Goal: Book appointment/travel/reservation

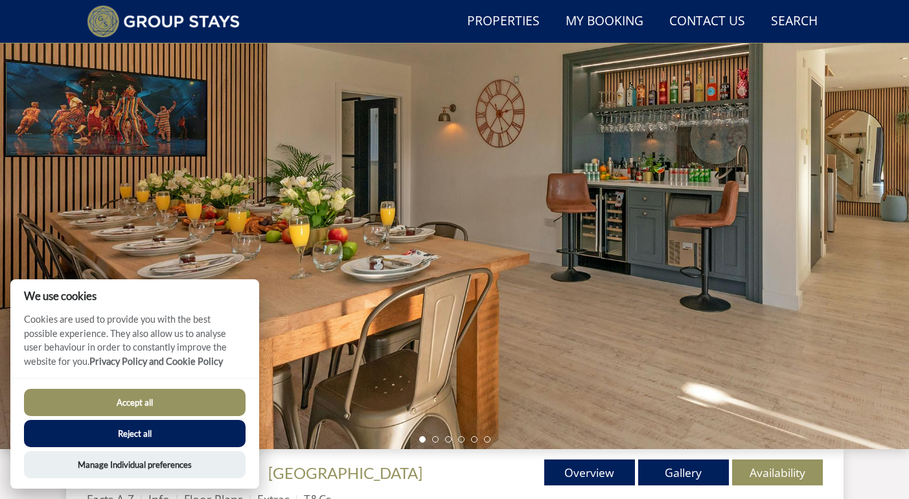
scroll to position [95, 0]
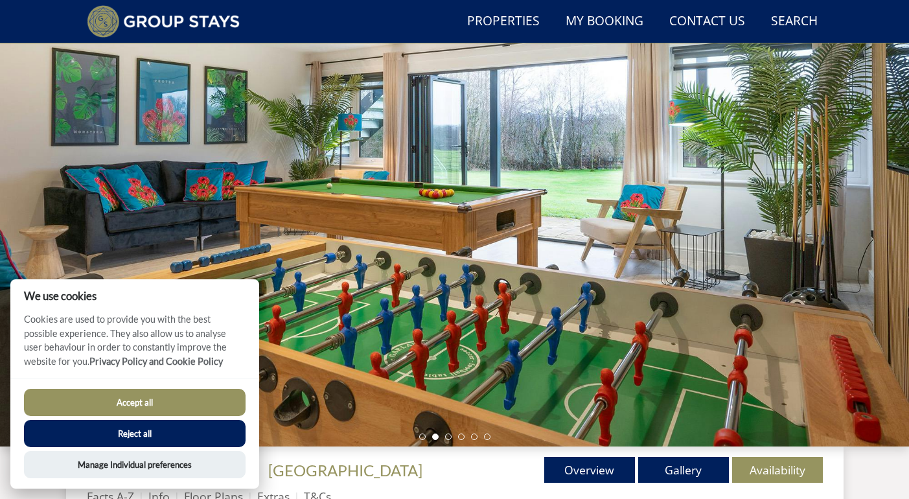
click at [186, 436] on button "Reject all" at bounding box center [135, 433] width 222 height 27
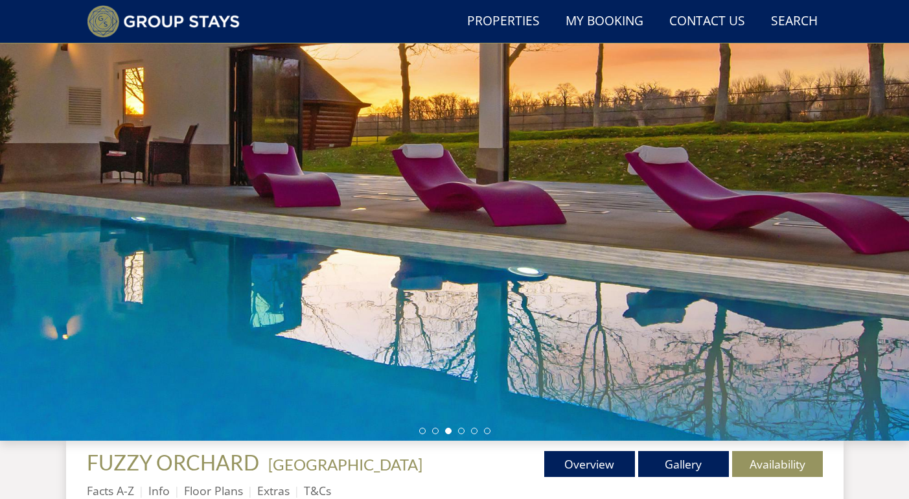
scroll to position [95, 0]
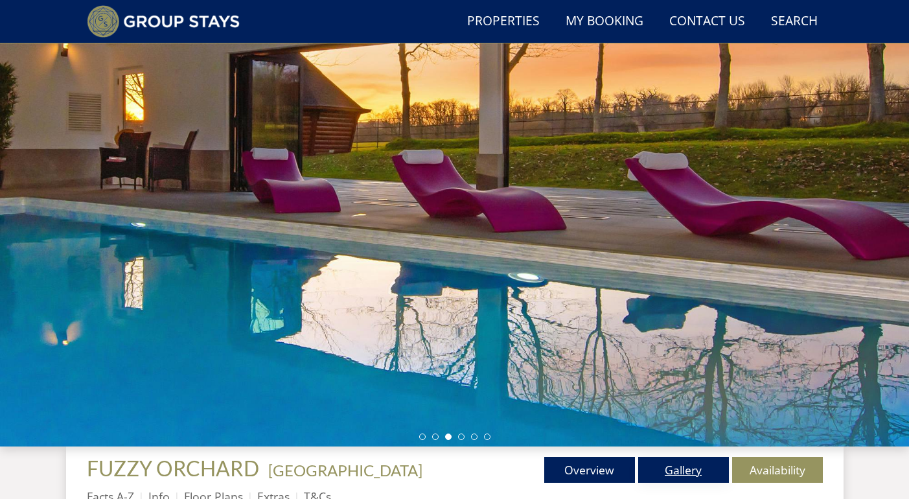
click at [697, 465] on link "Gallery" at bounding box center [683, 470] width 91 height 26
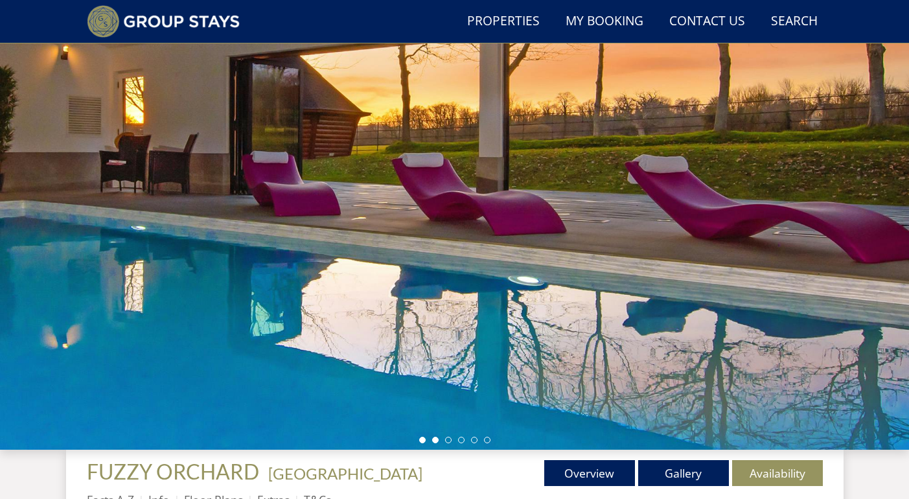
click at [436, 437] on div "Guests 1 2 3 4 5 6 7 8 9 10 11 12 13 14 15 16 17 18 19 20 21 22 23 24 25 26 27 …" at bounding box center [454, 223] width 909 height 454
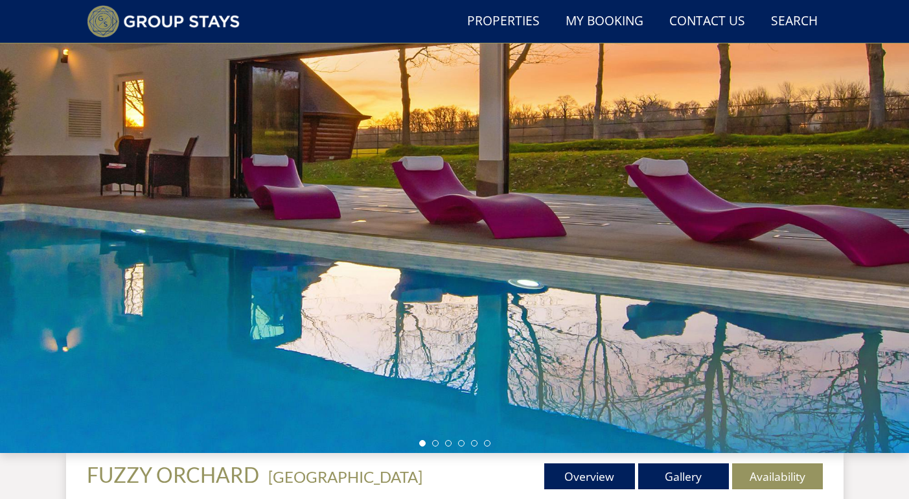
click at [844, 277] on div at bounding box center [454, 226] width 909 height 454
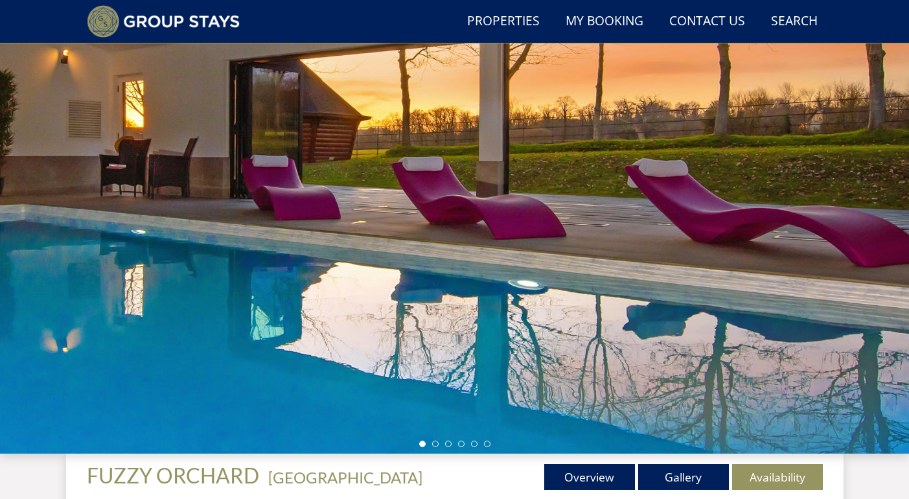
click at [897, 240] on div at bounding box center [454, 227] width 909 height 454
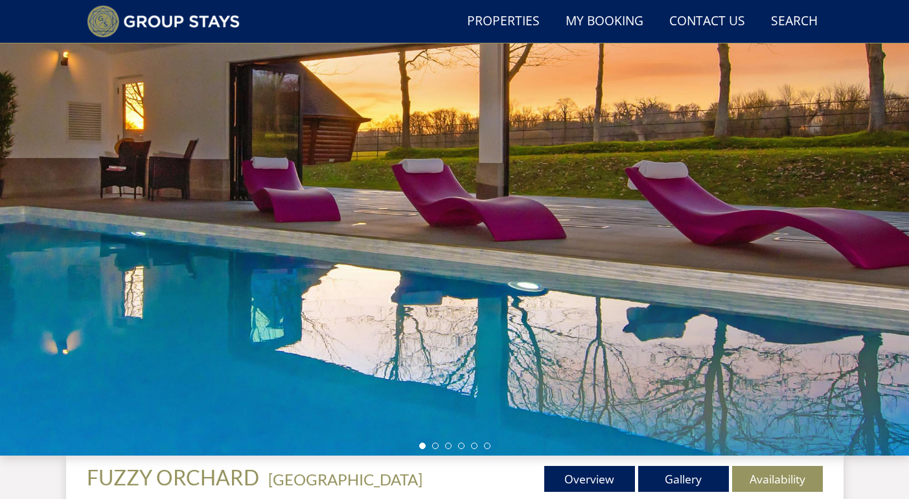
scroll to position [86, 1]
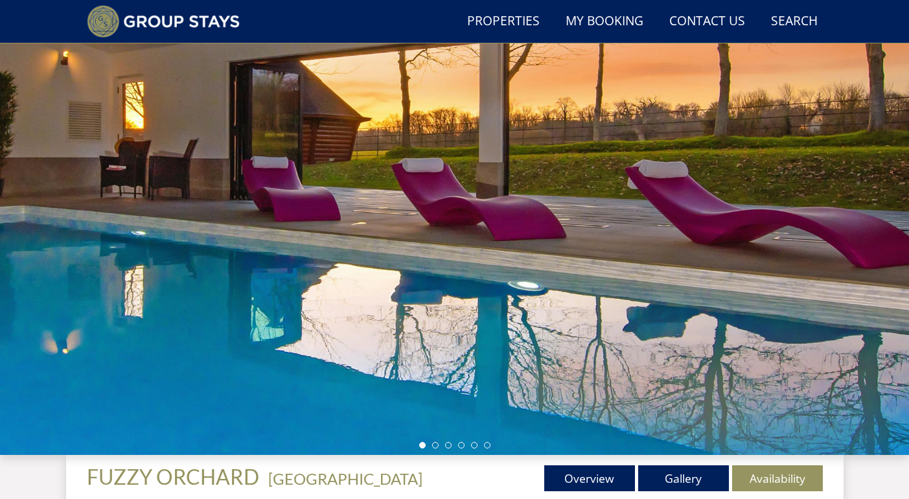
drag, startPoint x: 890, startPoint y: 242, endPoint x: 677, endPoint y: 237, distance: 212.6
click at [677, 237] on div at bounding box center [454, 228] width 909 height 454
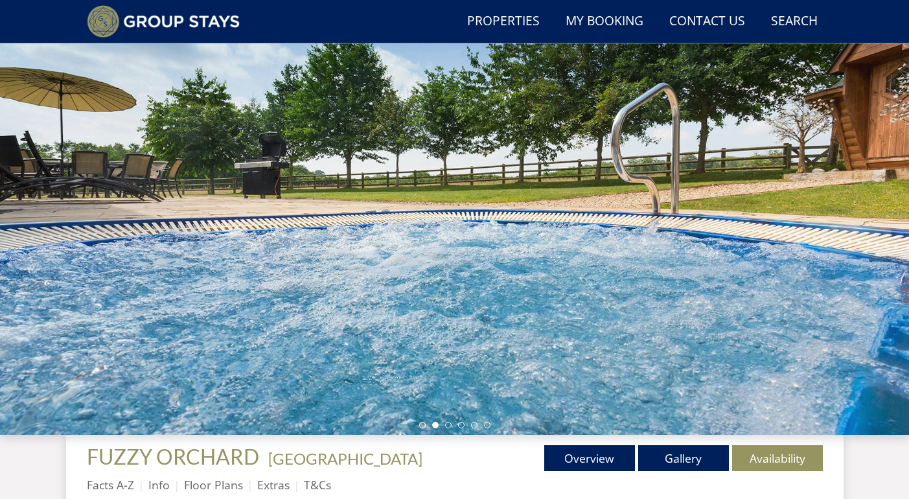
scroll to position [109, 0]
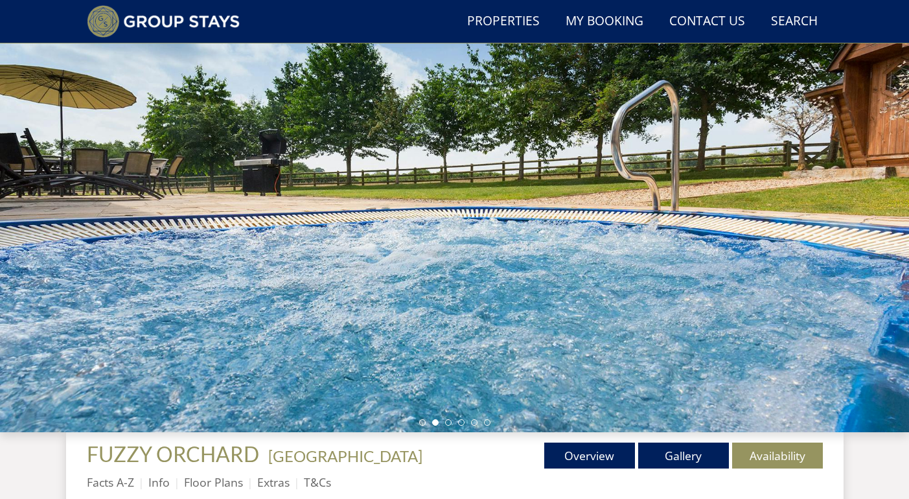
click at [859, 253] on div at bounding box center [454, 206] width 909 height 454
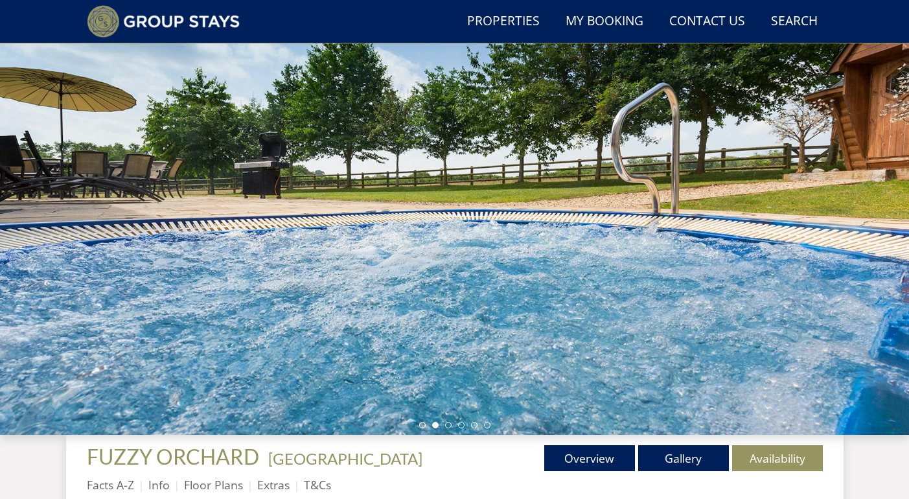
scroll to position [116, 0]
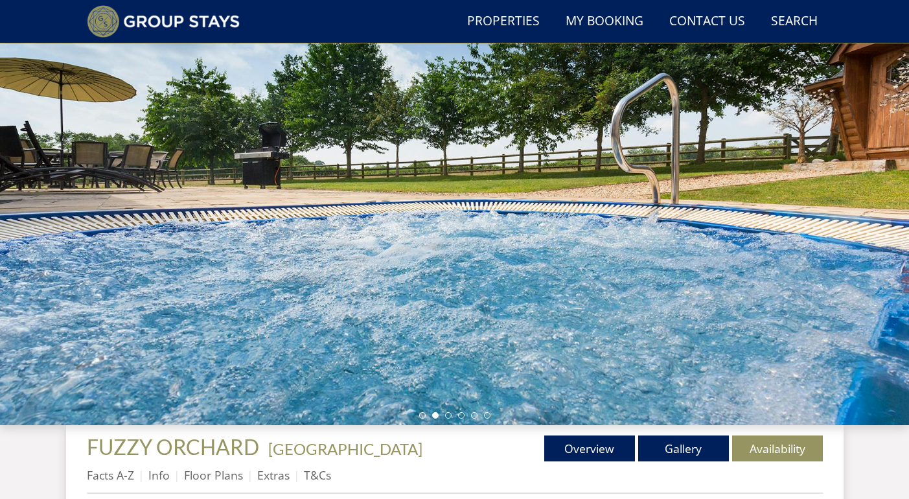
drag, startPoint x: 851, startPoint y: 254, endPoint x: 539, endPoint y: 246, distance: 312.4
click at [568, 248] on div at bounding box center [454, 198] width 909 height 454
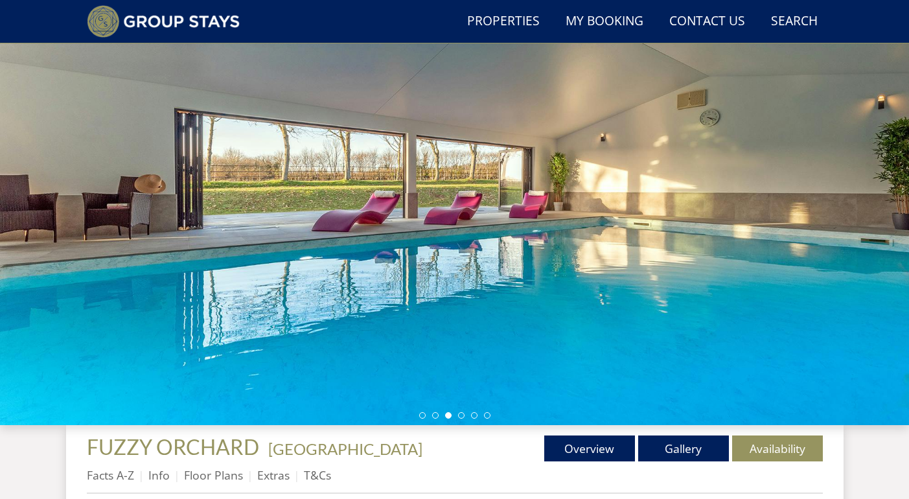
drag, startPoint x: 748, startPoint y: 253, endPoint x: 531, endPoint y: 242, distance: 218.0
click at [533, 242] on div at bounding box center [454, 198] width 909 height 454
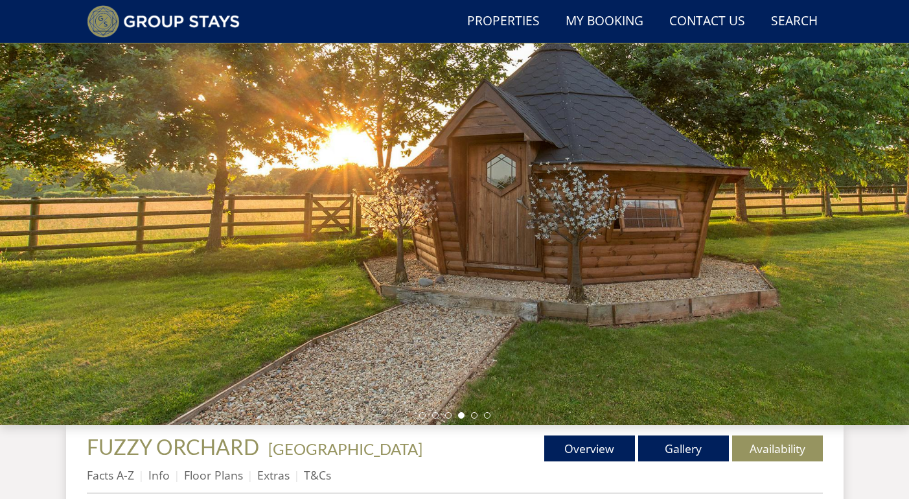
drag, startPoint x: 761, startPoint y: 249, endPoint x: 485, endPoint y: 231, distance: 277.3
click at [483, 231] on div at bounding box center [454, 198] width 909 height 454
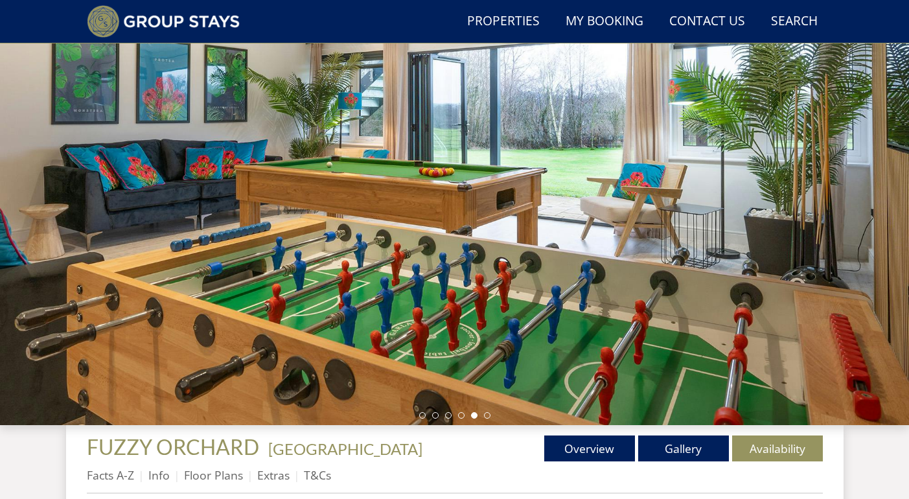
drag, startPoint x: 840, startPoint y: 254, endPoint x: 625, endPoint y: 244, distance: 215.3
click at [625, 244] on div at bounding box center [454, 198] width 909 height 454
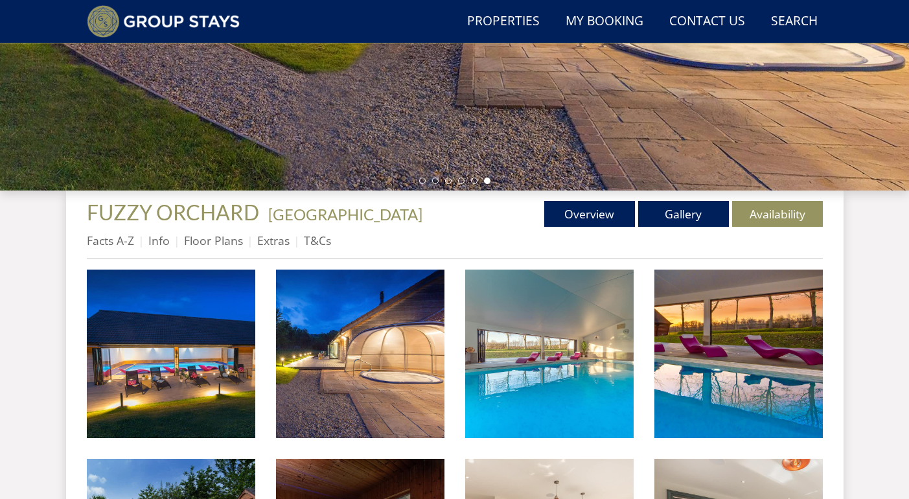
scroll to position [352, 0]
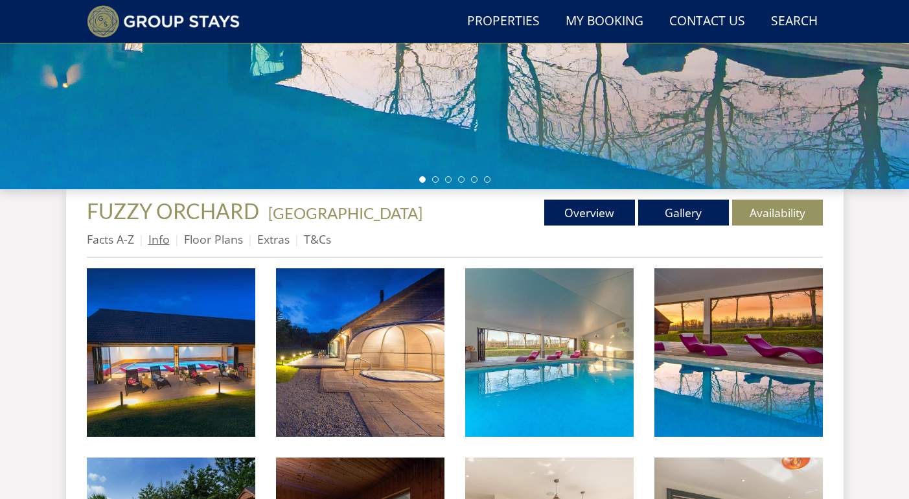
click at [166, 239] on link "Info" at bounding box center [158, 239] width 21 height 16
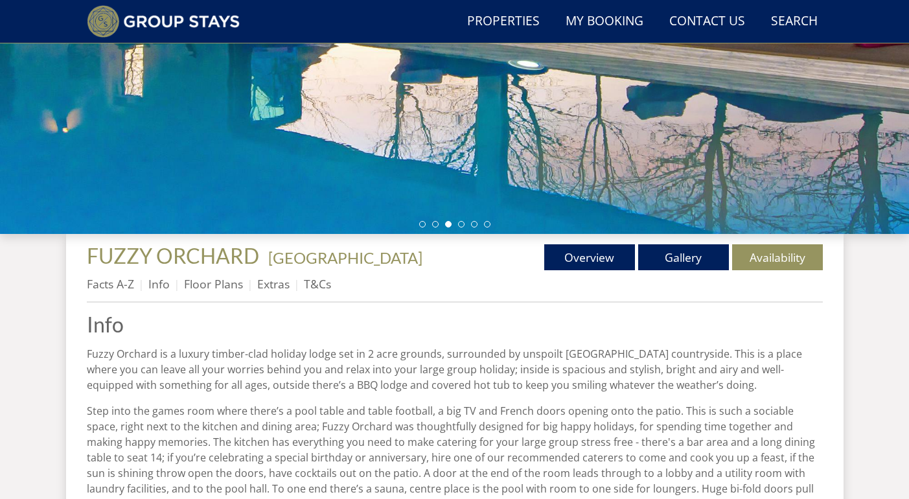
scroll to position [362, 0]
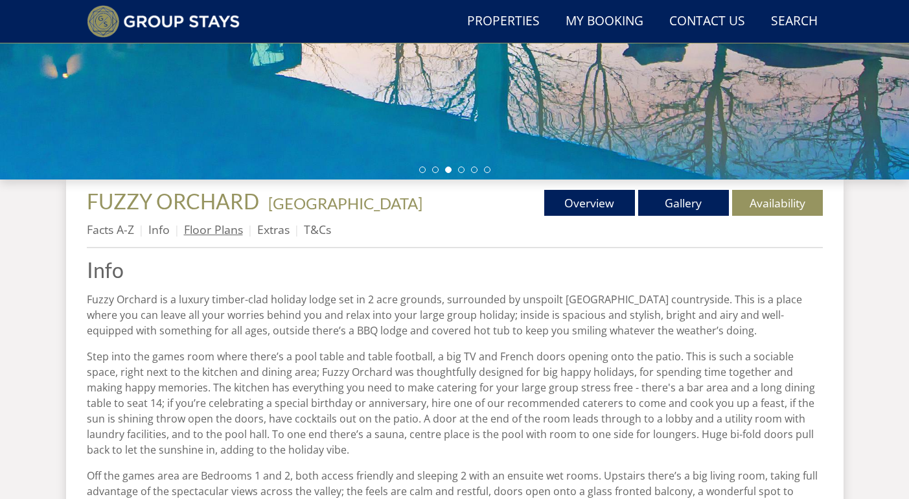
click at [217, 228] on link "Floor Plans" at bounding box center [213, 230] width 59 height 16
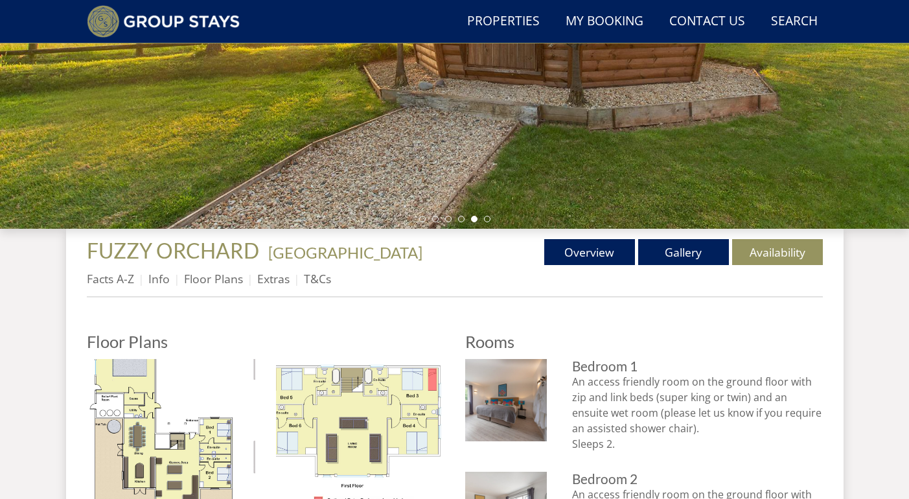
scroll to position [308, 0]
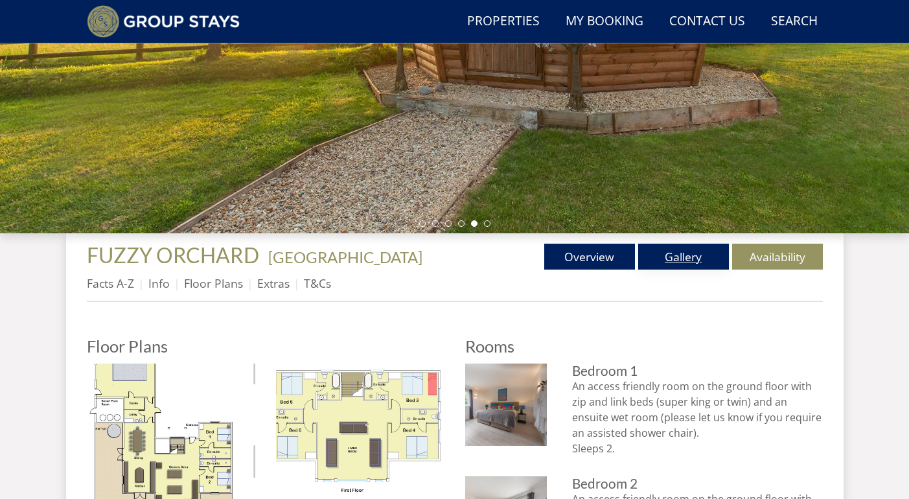
click at [681, 259] on link "Gallery" at bounding box center [683, 257] width 91 height 26
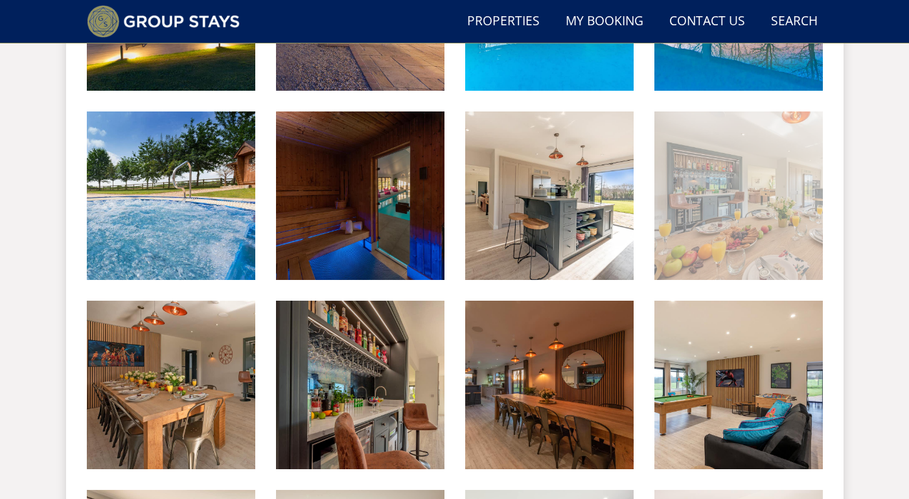
scroll to position [702, 0]
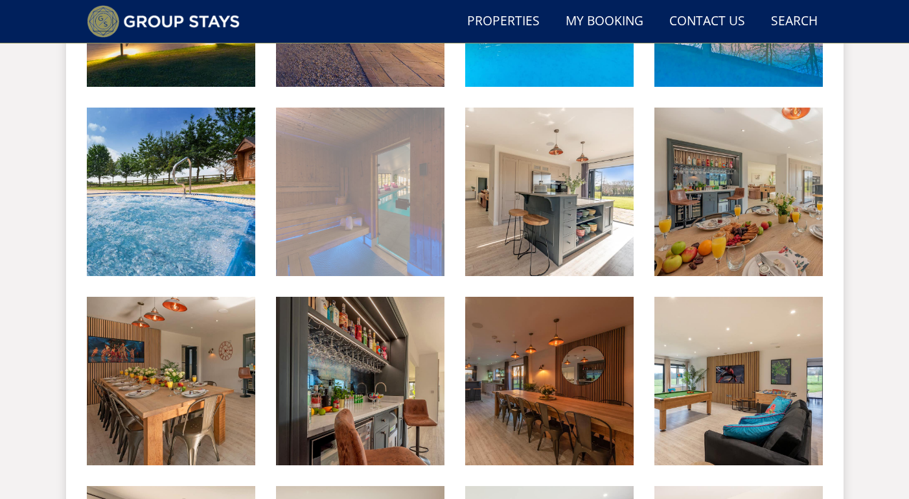
click at [397, 236] on img at bounding box center [360, 192] width 168 height 168
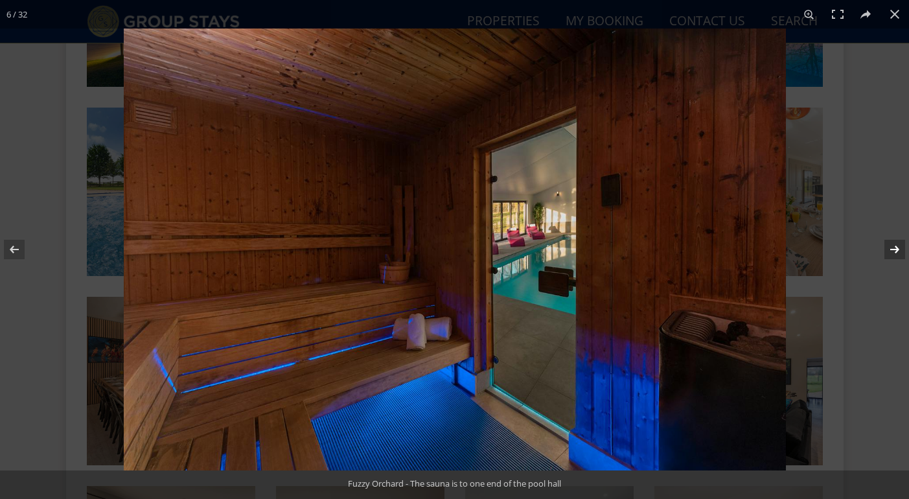
click at [897, 250] on button at bounding box center [886, 249] width 45 height 65
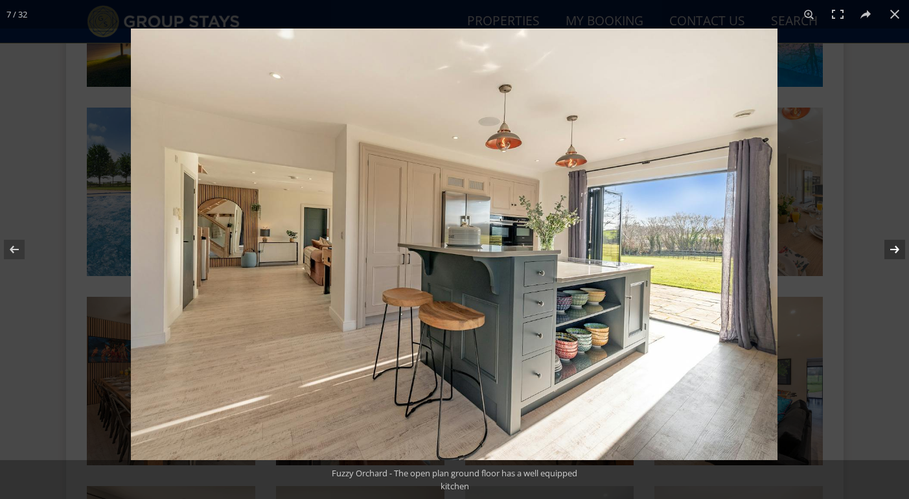
click at [897, 250] on button at bounding box center [886, 249] width 45 height 65
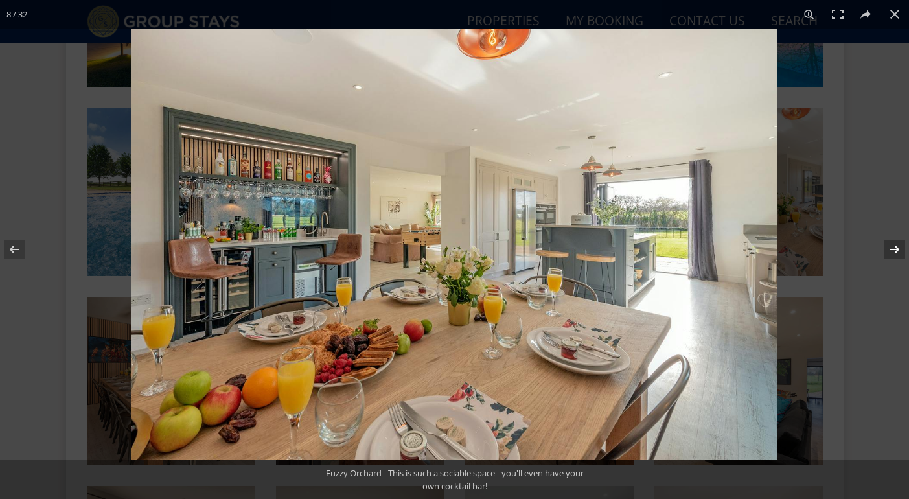
click at [897, 250] on button at bounding box center [886, 249] width 45 height 65
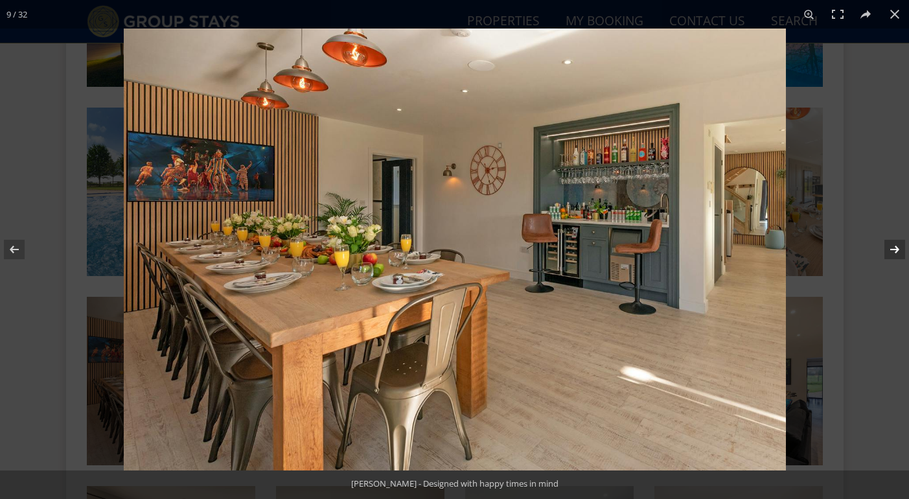
click at [897, 250] on button at bounding box center [886, 249] width 45 height 65
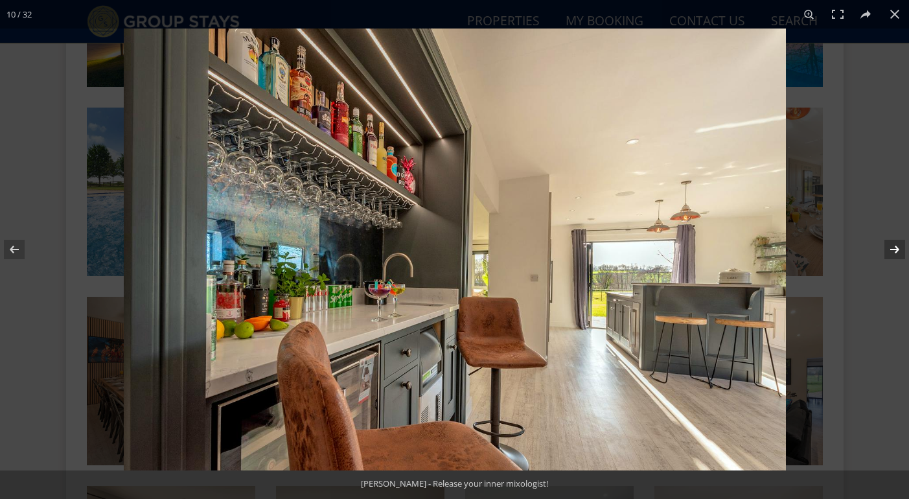
click at [897, 250] on button at bounding box center [886, 249] width 45 height 65
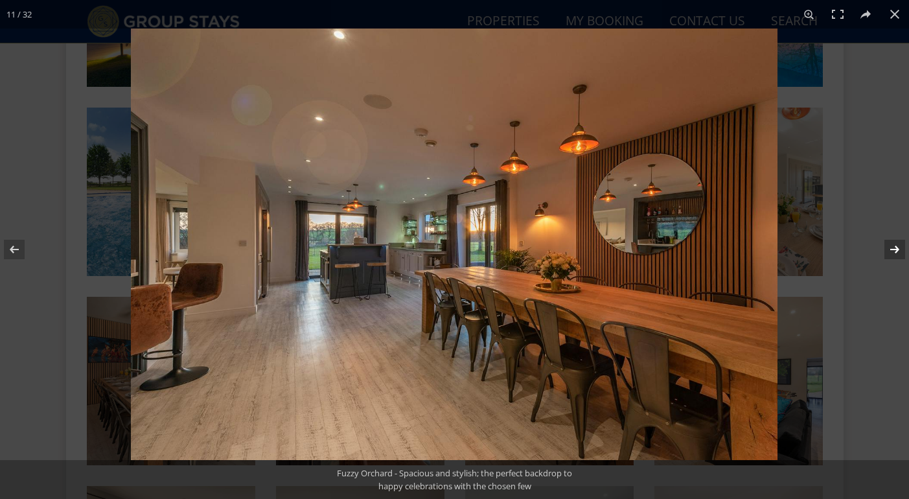
click at [897, 250] on button at bounding box center [886, 249] width 45 height 65
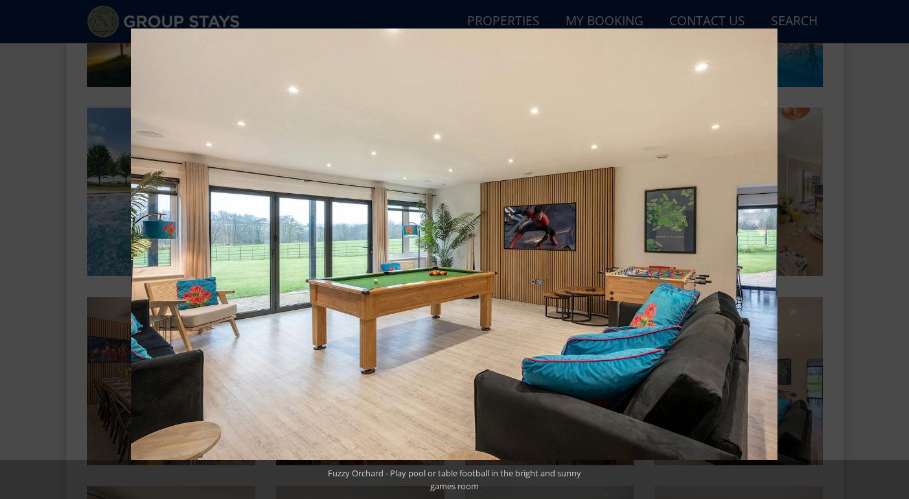
click at [897, 250] on button at bounding box center [886, 249] width 45 height 65
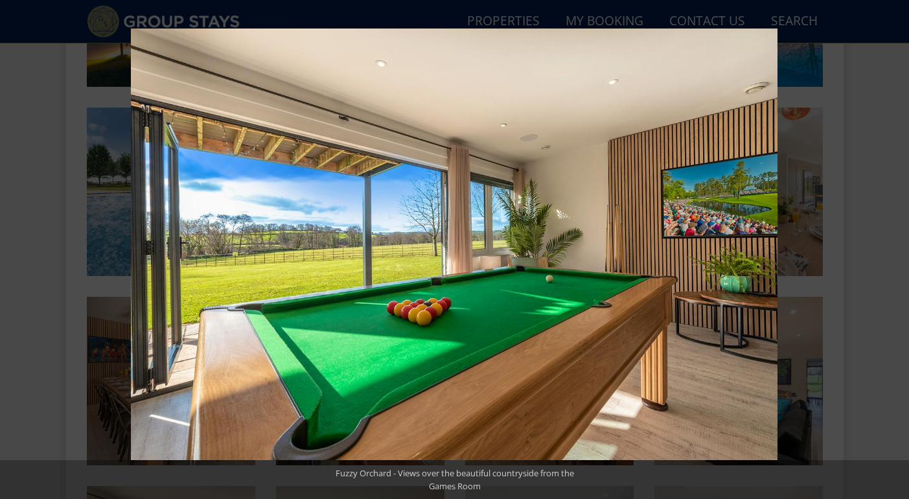
click at [897, 250] on button at bounding box center [886, 249] width 45 height 65
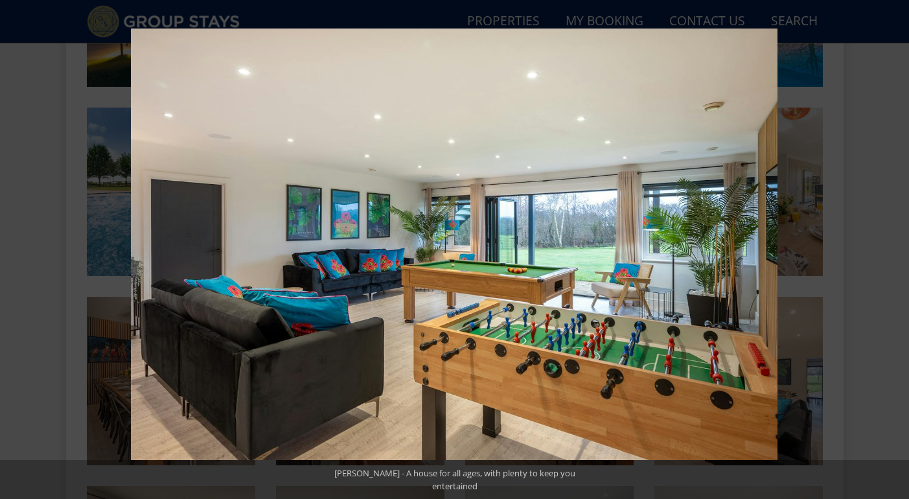
click at [897, 250] on button at bounding box center [886, 249] width 45 height 65
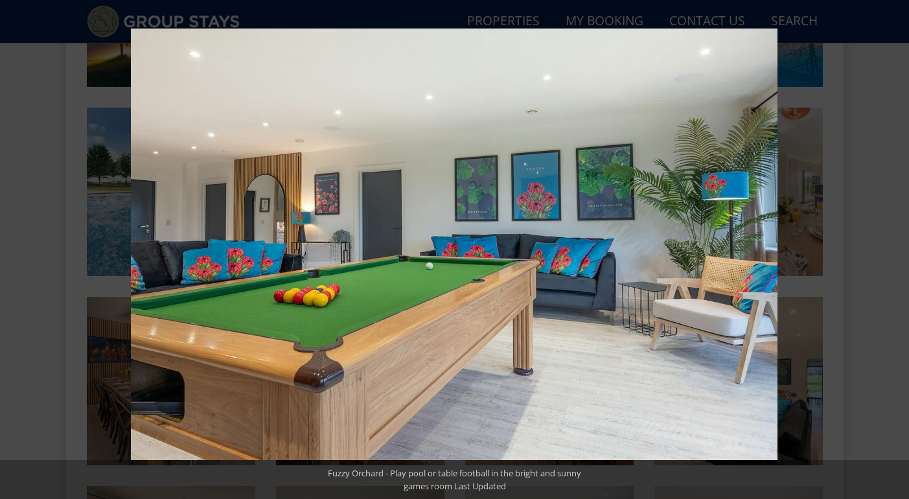
click at [897, 250] on button at bounding box center [886, 249] width 45 height 65
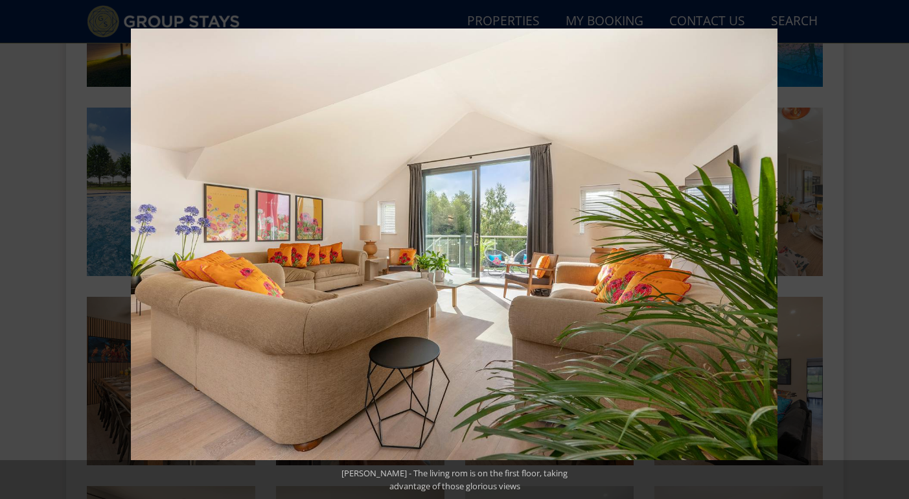
click at [897, 250] on button at bounding box center [886, 249] width 45 height 65
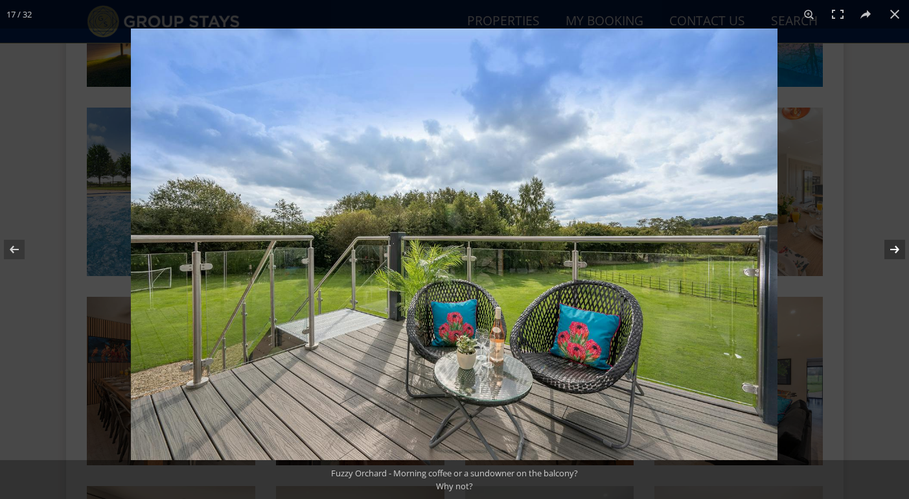
click at [897, 250] on button at bounding box center [886, 249] width 45 height 65
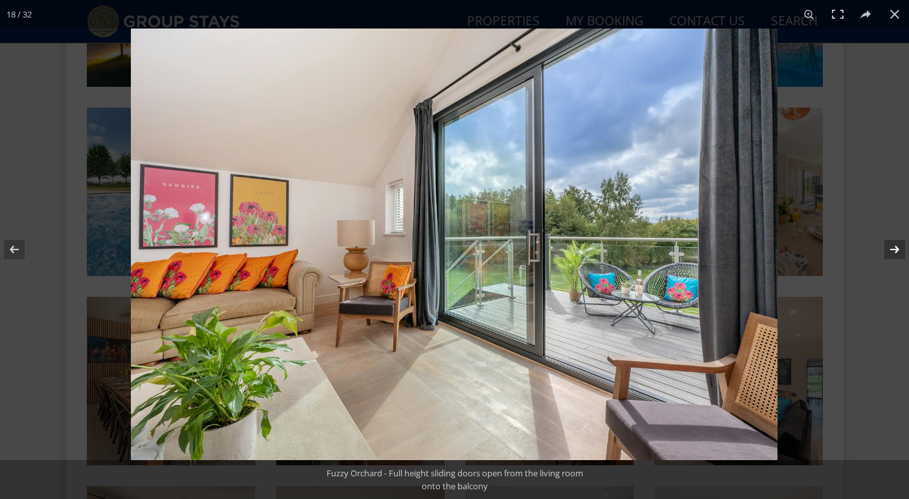
click at [897, 250] on button at bounding box center [886, 249] width 45 height 65
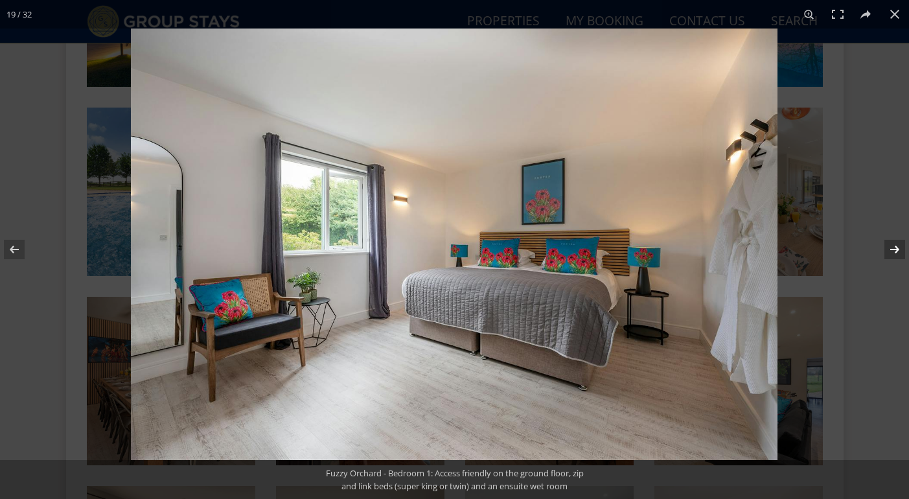
click at [897, 250] on button at bounding box center [886, 249] width 45 height 65
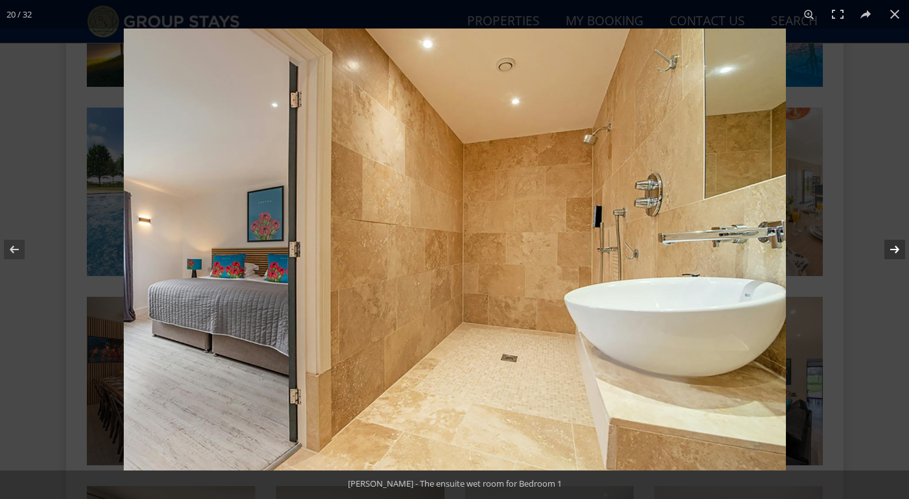
click at [897, 250] on button at bounding box center [886, 249] width 45 height 65
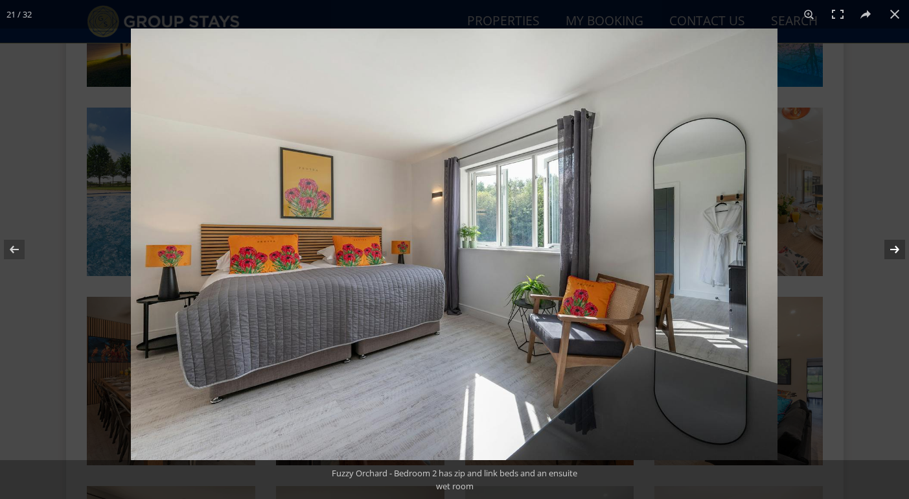
click at [897, 250] on button at bounding box center [886, 249] width 45 height 65
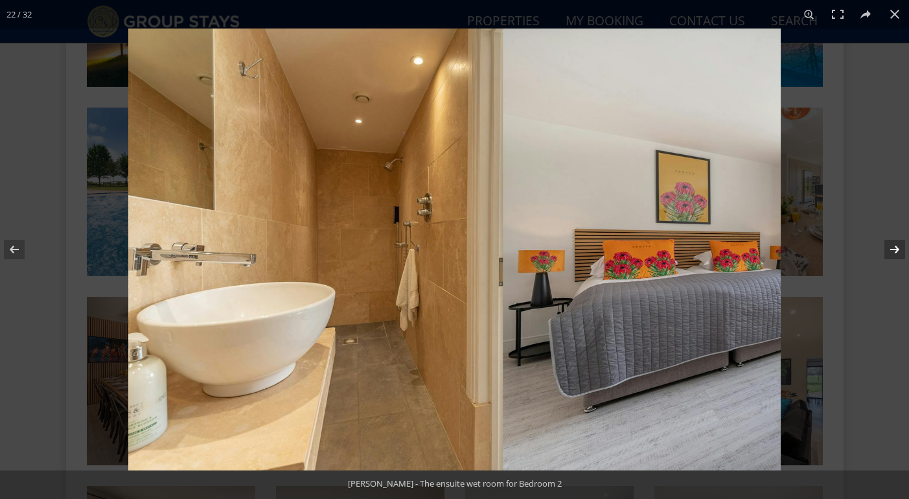
click at [897, 250] on button at bounding box center [886, 249] width 45 height 65
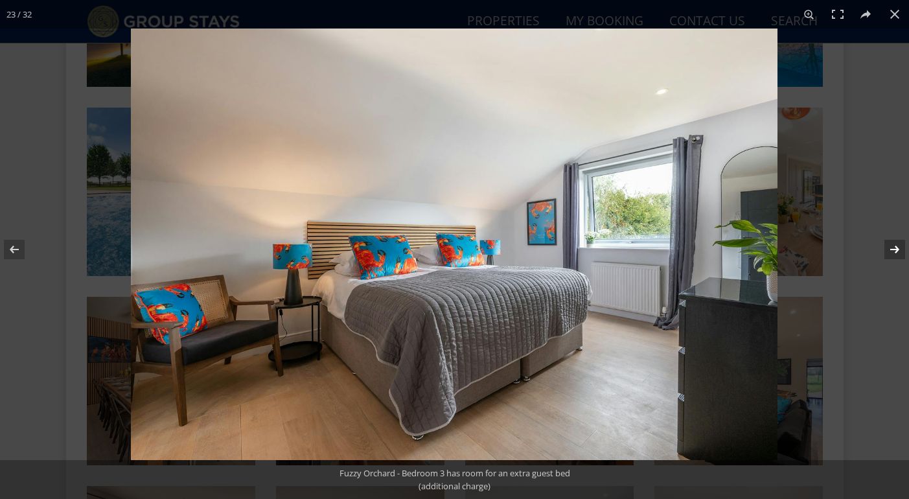
click at [897, 250] on button at bounding box center [886, 249] width 45 height 65
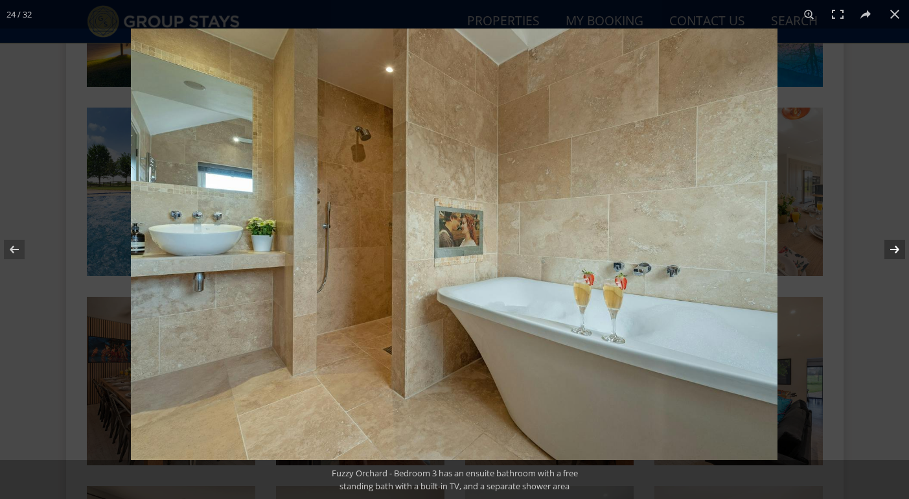
click at [897, 250] on button at bounding box center [886, 249] width 45 height 65
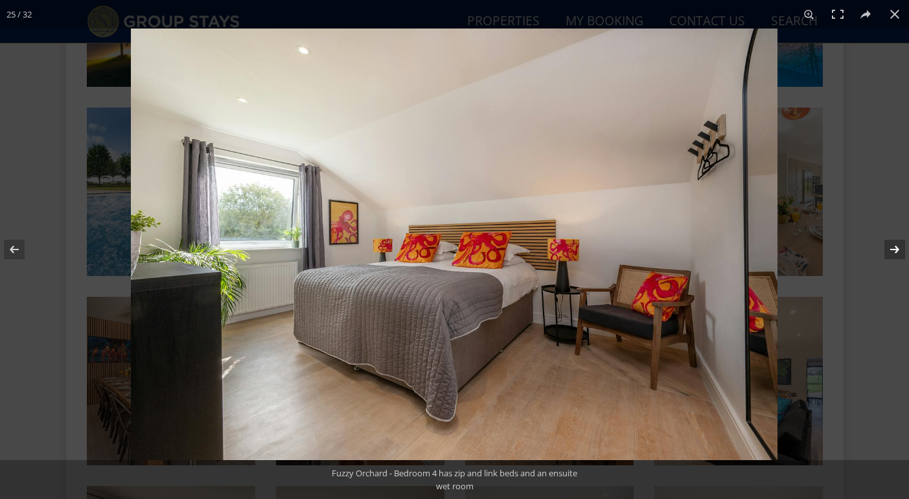
click at [897, 250] on button at bounding box center [886, 249] width 45 height 65
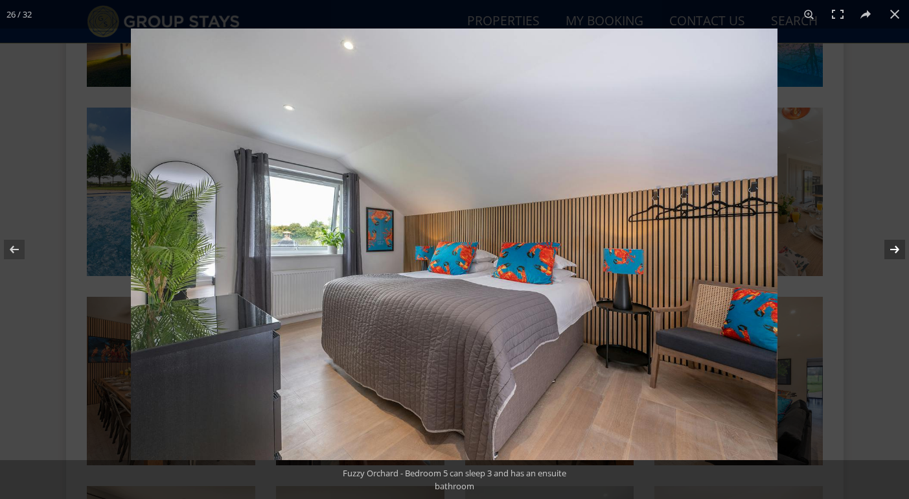
click at [897, 250] on button at bounding box center [886, 249] width 45 height 65
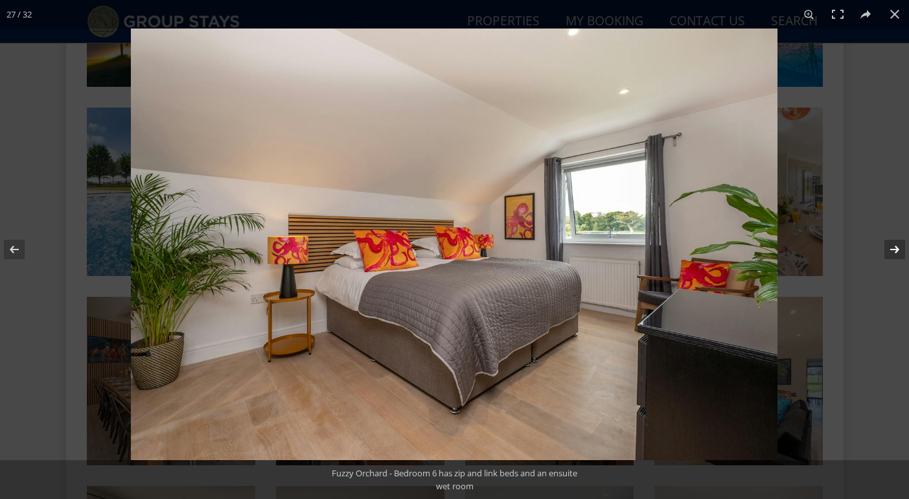
click at [897, 250] on button at bounding box center [886, 249] width 45 height 65
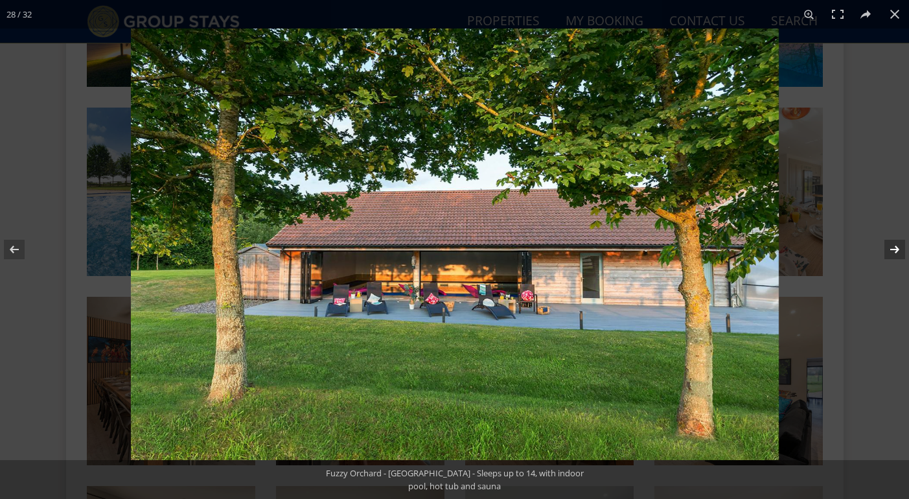
click at [897, 250] on button at bounding box center [886, 249] width 45 height 65
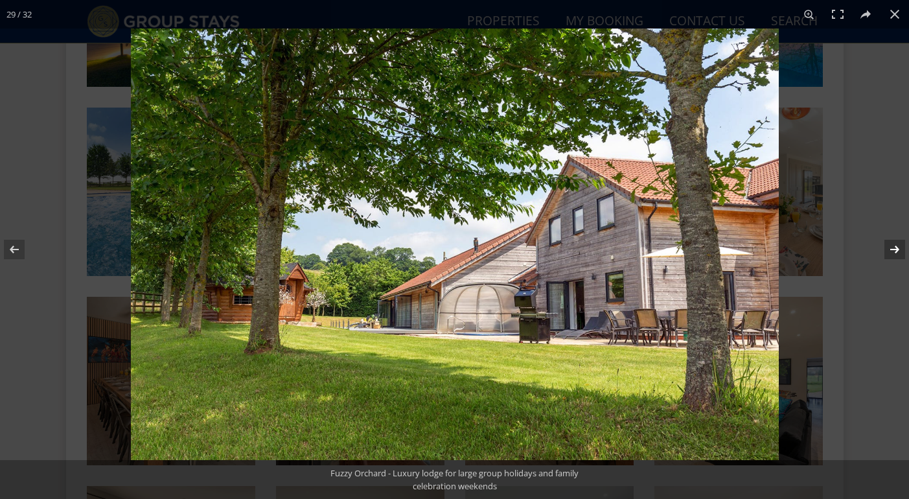
click at [897, 250] on button at bounding box center [886, 249] width 45 height 65
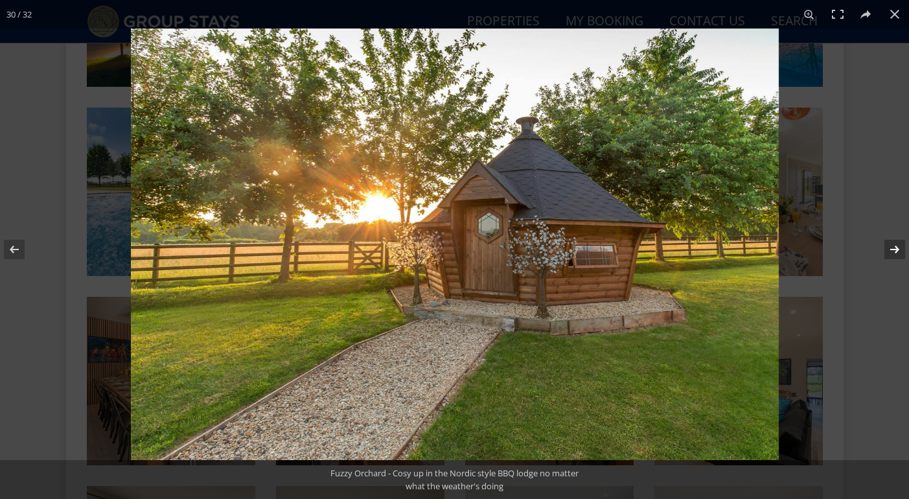
click at [897, 250] on button at bounding box center [886, 249] width 45 height 65
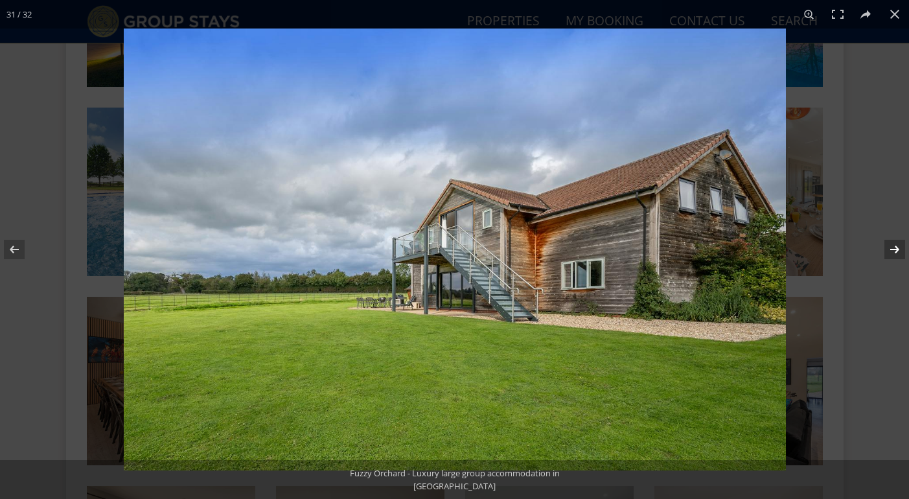
click at [897, 250] on button at bounding box center [886, 249] width 45 height 65
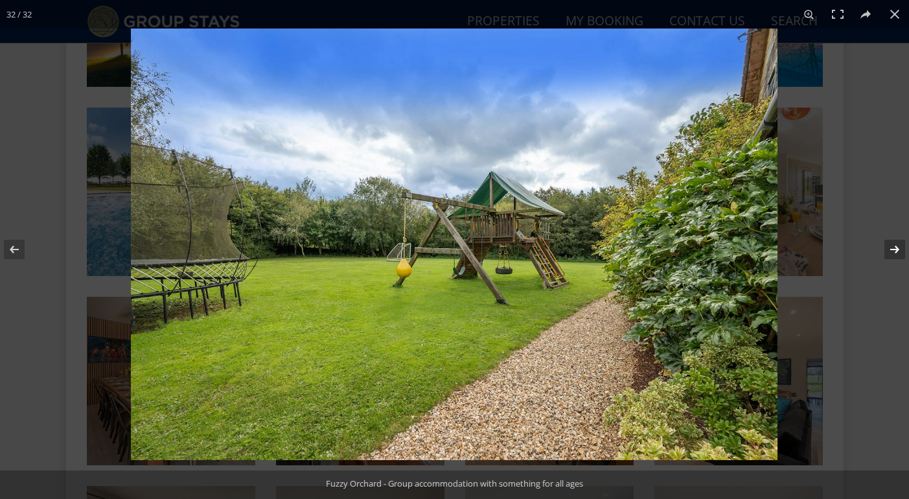
click at [897, 250] on button at bounding box center [886, 249] width 45 height 65
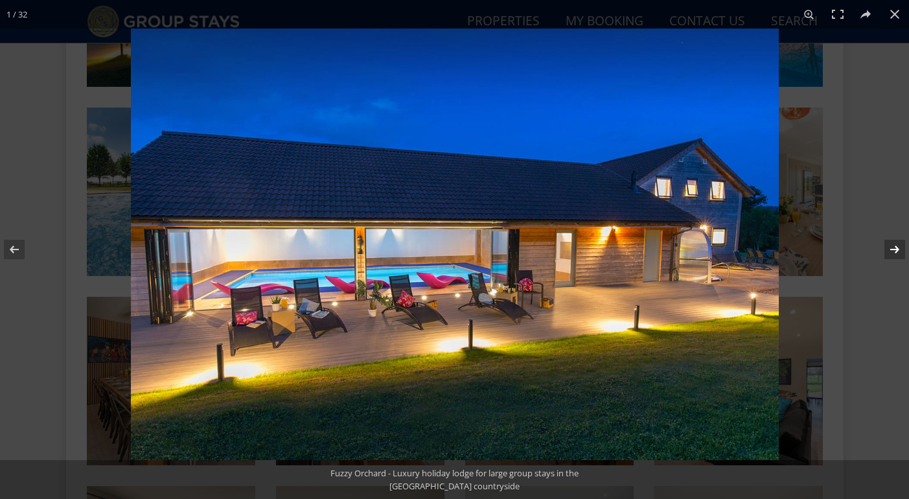
click at [897, 250] on button at bounding box center [886, 249] width 45 height 65
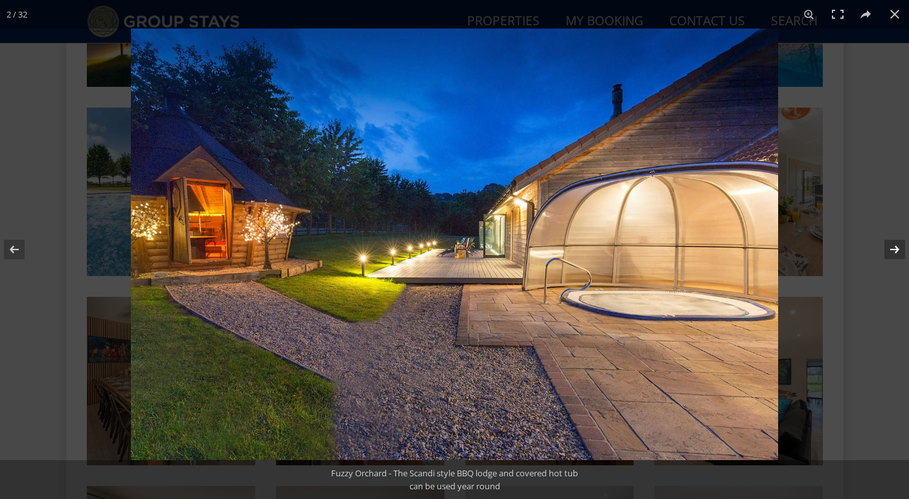
click at [897, 250] on button at bounding box center [886, 249] width 45 height 65
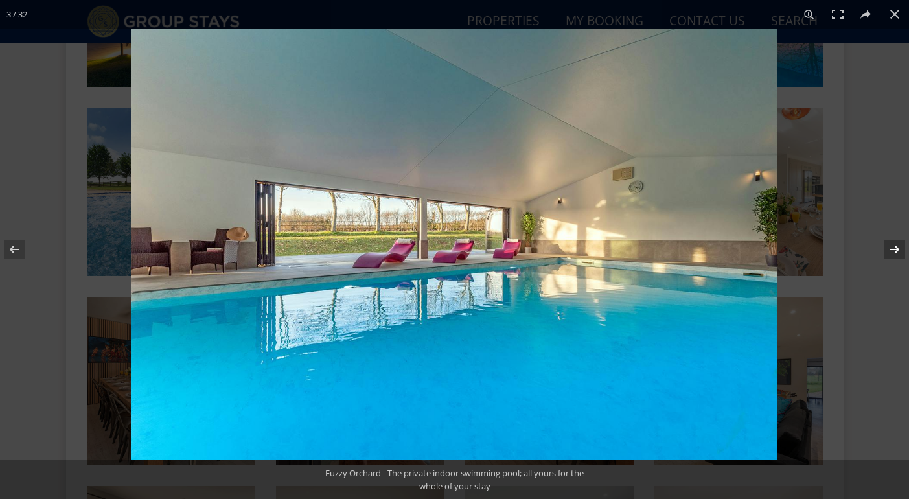
click at [897, 250] on button at bounding box center [886, 249] width 45 height 65
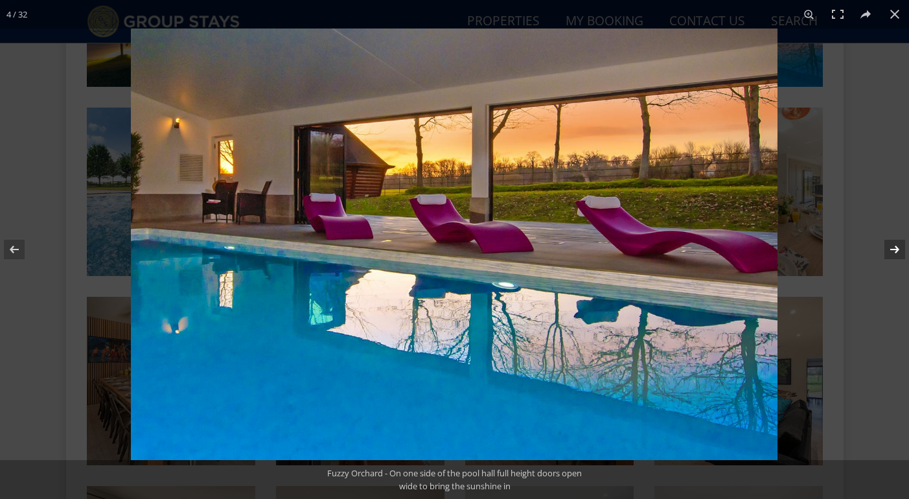
click at [897, 250] on button at bounding box center [886, 249] width 45 height 65
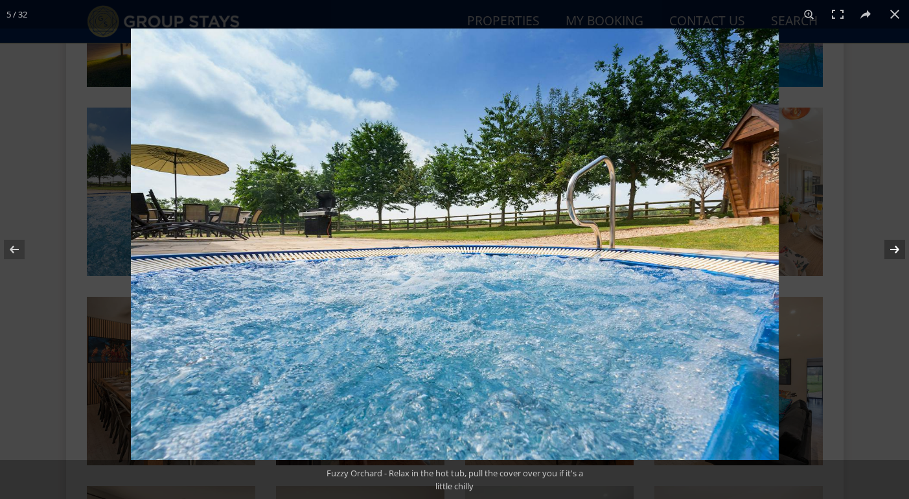
click at [897, 250] on button at bounding box center [886, 249] width 45 height 65
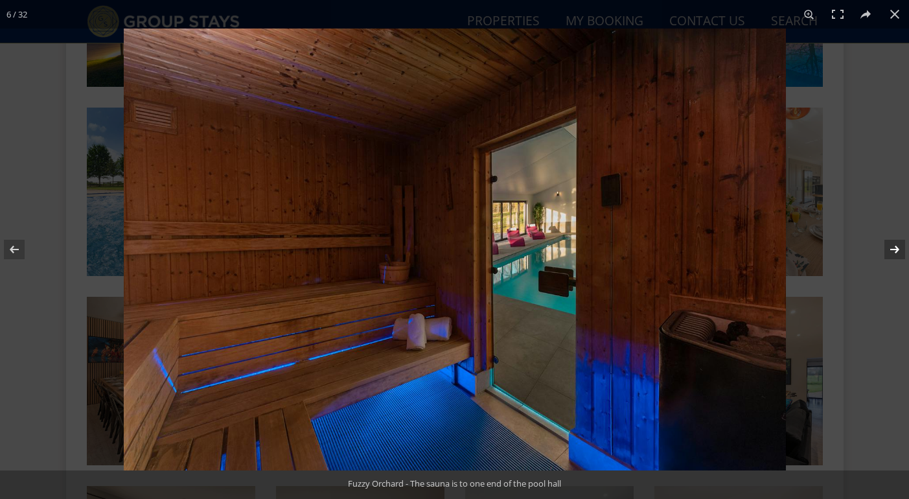
click at [897, 250] on button at bounding box center [886, 249] width 45 height 65
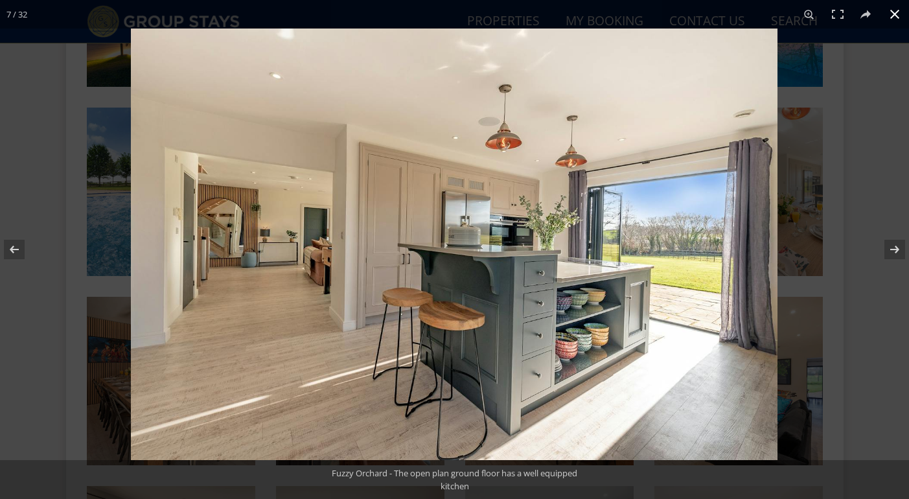
click at [894, 15] on button at bounding box center [895, 14] width 29 height 29
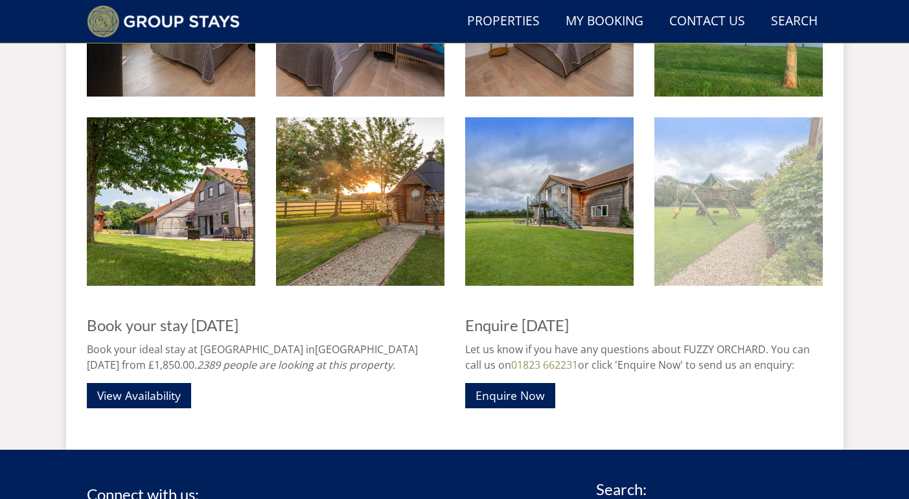
scroll to position [1829, 0]
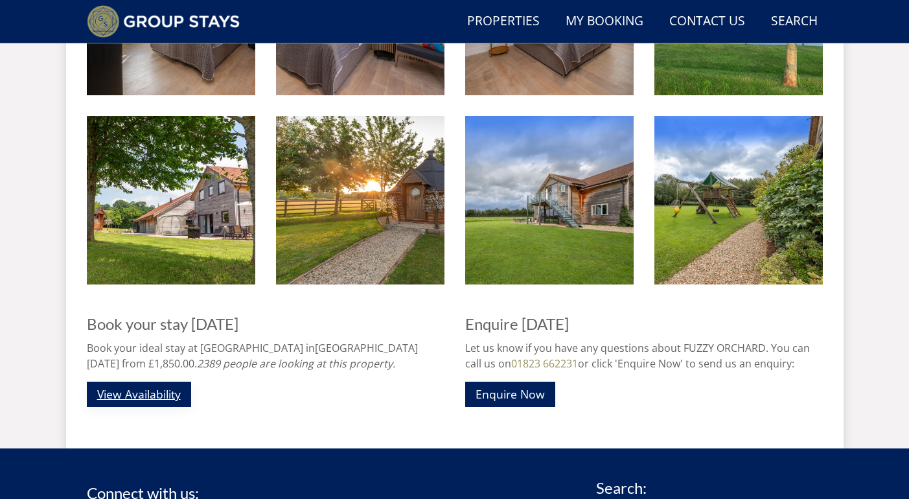
click at [135, 394] on link "View Availability" at bounding box center [139, 394] width 104 height 25
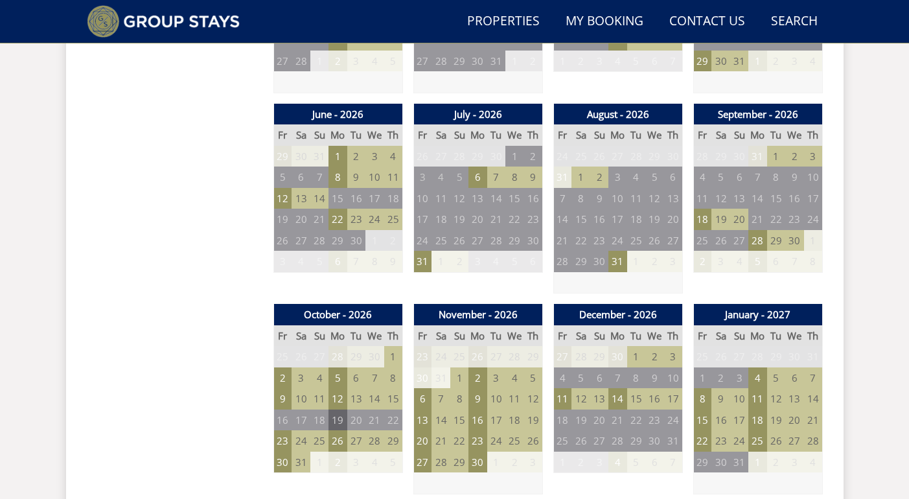
scroll to position [918, 0]
click at [424, 389] on td "6" at bounding box center [422, 398] width 18 height 21
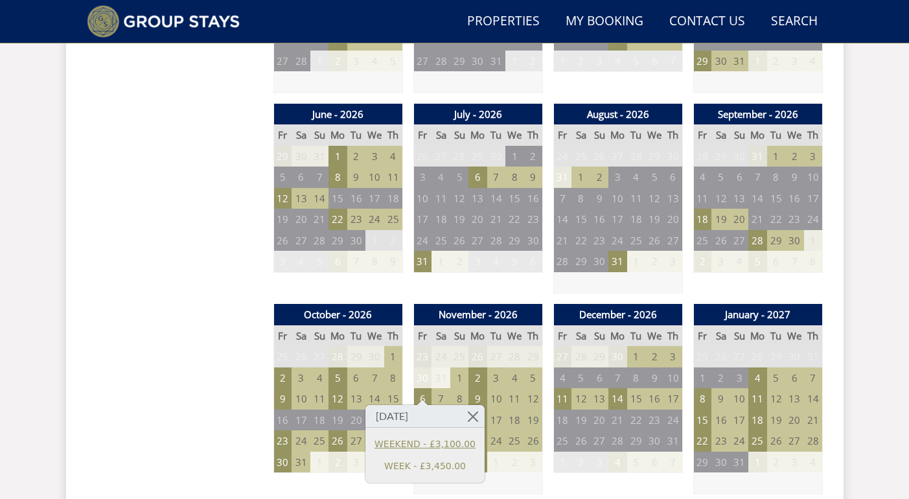
click at [415, 444] on link "WEEKEND - £3,100.00" at bounding box center [425, 444] width 101 height 14
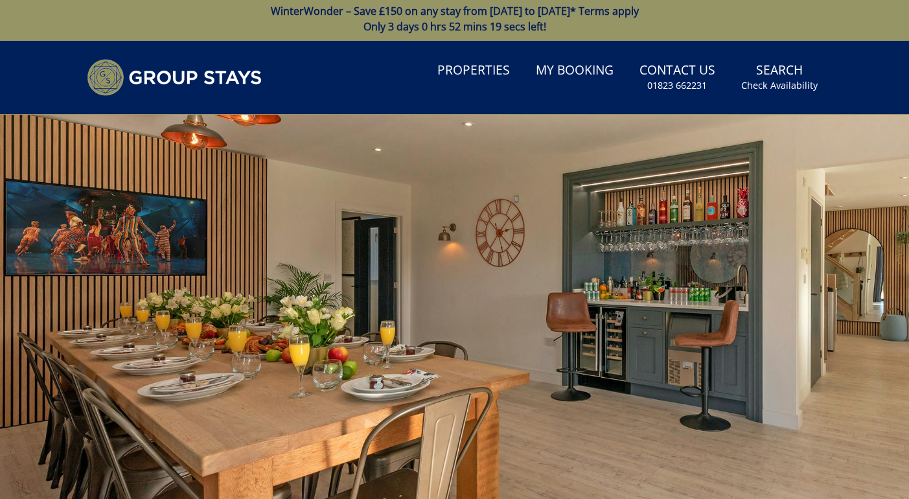
scroll to position [3, 0]
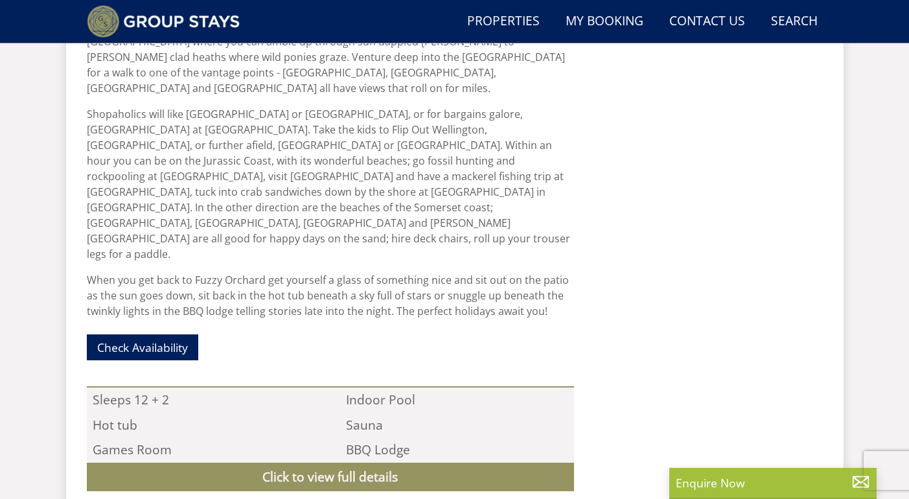
scroll to position [1085, 0]
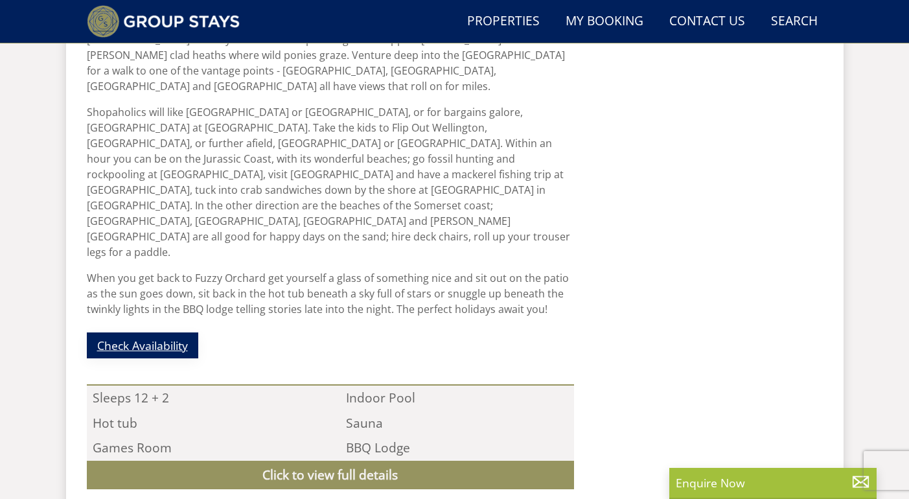
click at [181, 332] on link "Check Availability" at bounding box center [142, 344] width 111 height 25
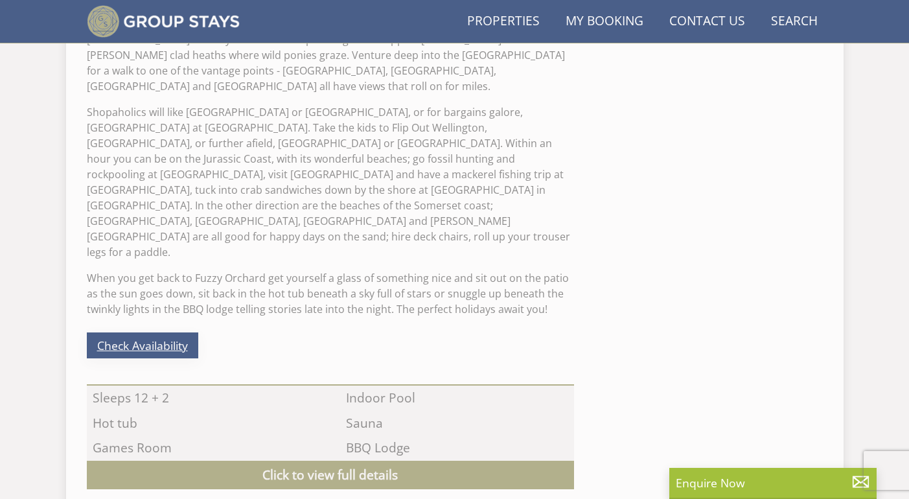
scroll to position [1086, 0]
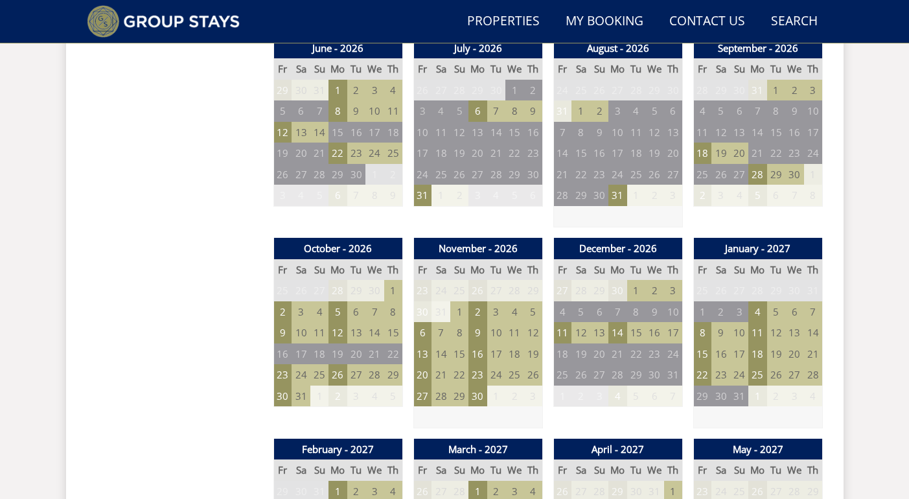
scroll to position [985, 0]
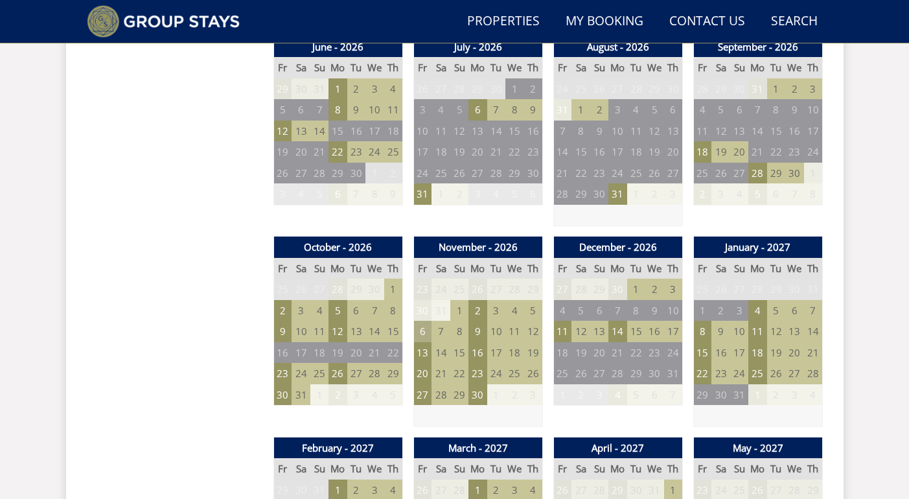
click at [425, 321] on td "6" at bounding box center [422, 331] width 18 height 21
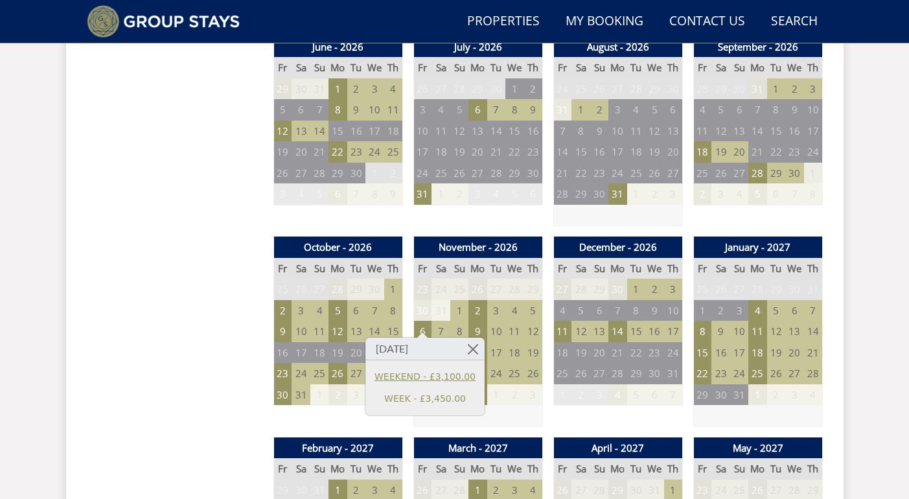
click at [444, 375] on link "WEEKEND - £3,100.00" at bounding box center [425, 377] width 101 height 14
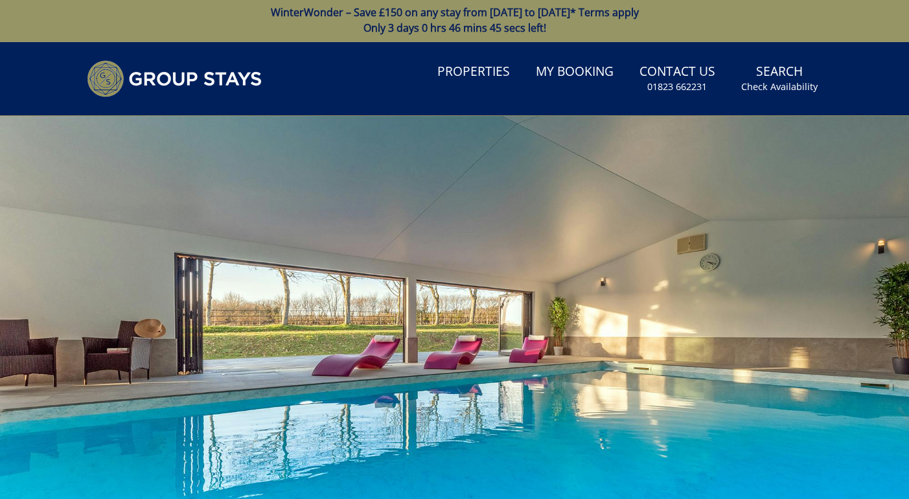
scroll to position [0, 1]
